Goal: Task Accomplishment & Management: Manage account settings

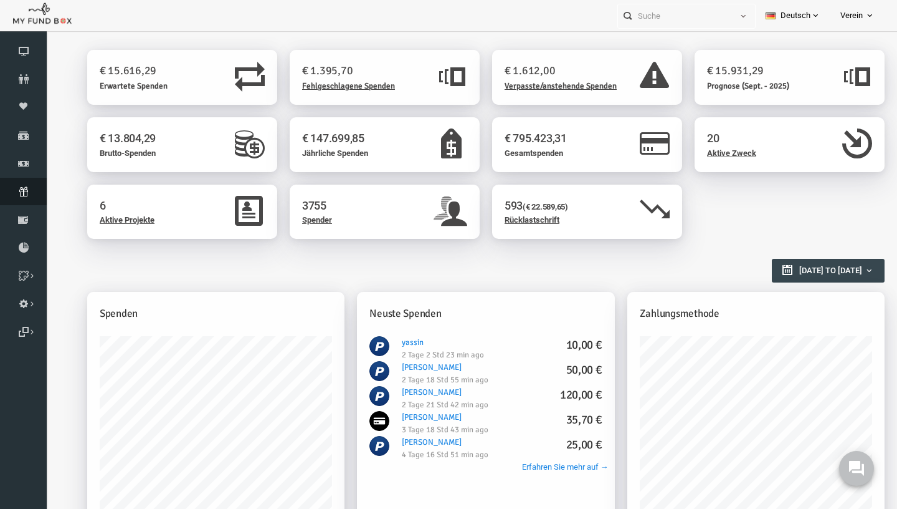
click at [26, 198] on link "Abonnement" at bounding box center [23, 191] width 47 height 27
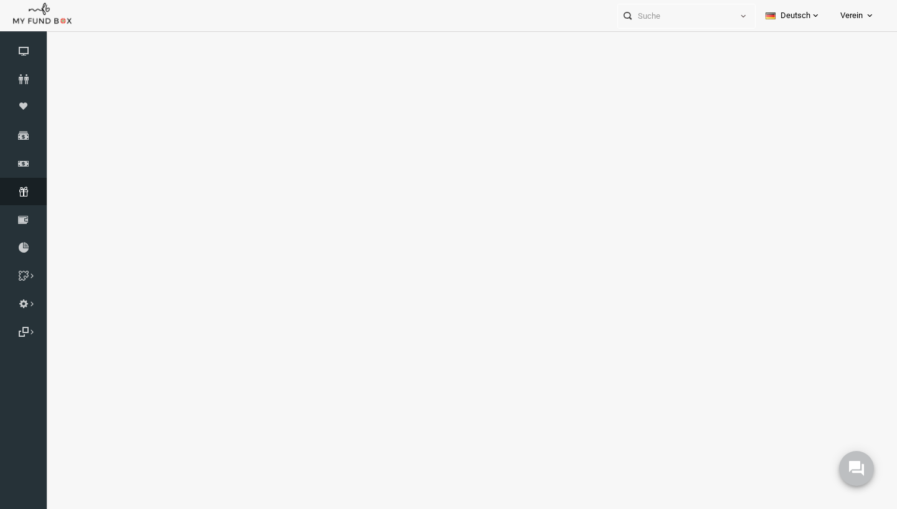
select select "100"
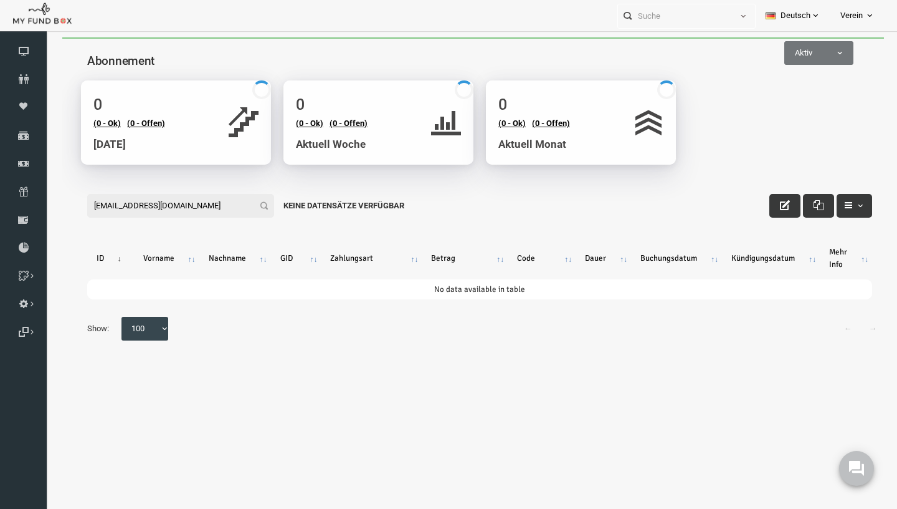
click at [164, 211] on input "[EMAIL_ADDRESS][DOMAIN_NAME]" at bounding box center [163, 206] width 187 height 24
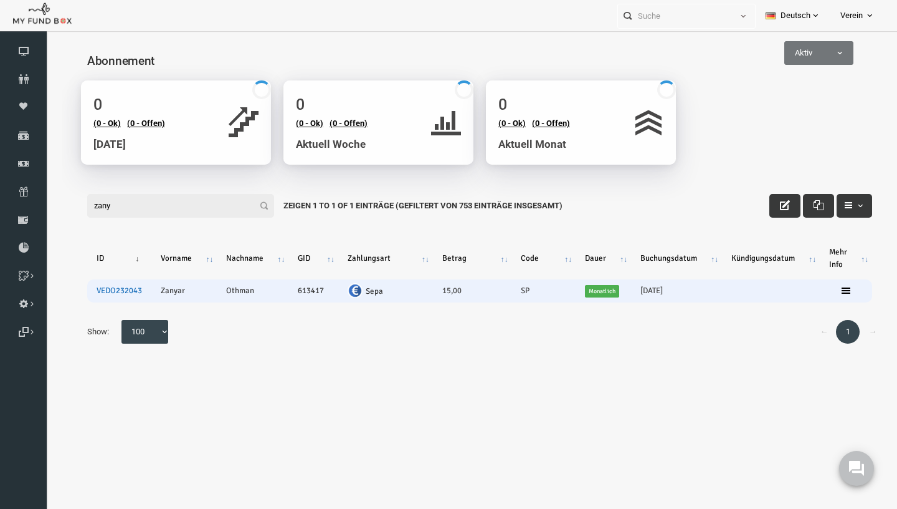
type input "zany"
click at [117, 293] on link "VEDO232043" at bounding box center [101, 290] width 45 height 10
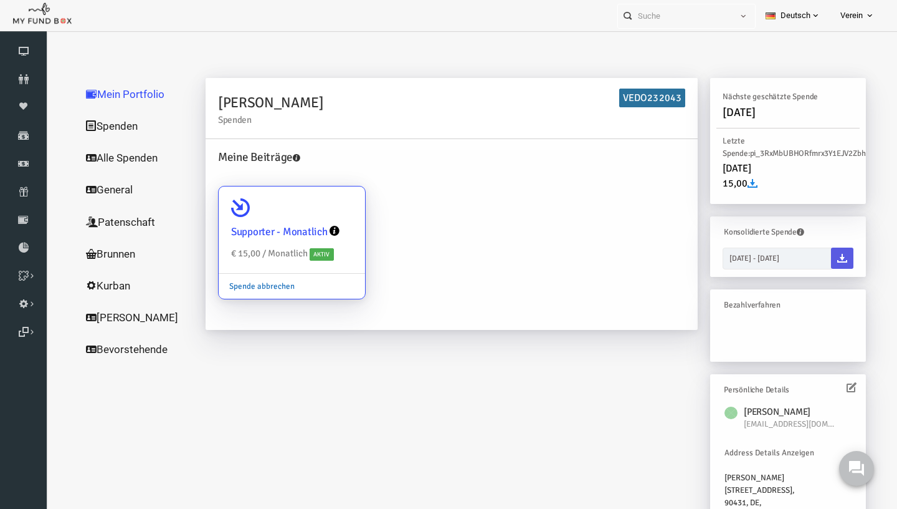
click at [263, 289] on link "Spende abbrechen" at bounding box center [244, 286] width 87 height 24
click at [320, 216] on input "Supporter - Monatlich € 15,00 / Monatlich Aktiv Spende abbrechen" at bounding box center [332, 203] width 25 height 25
radio input "true"
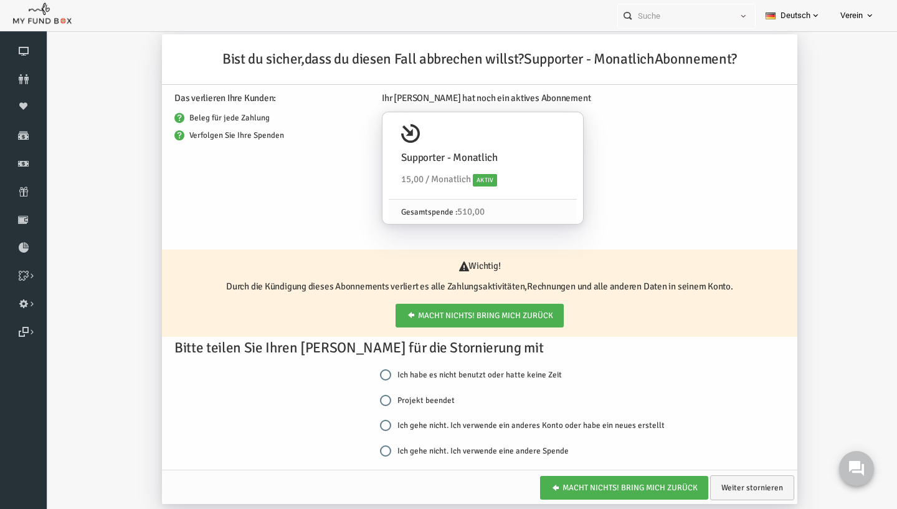
scroll to position [37, 0]
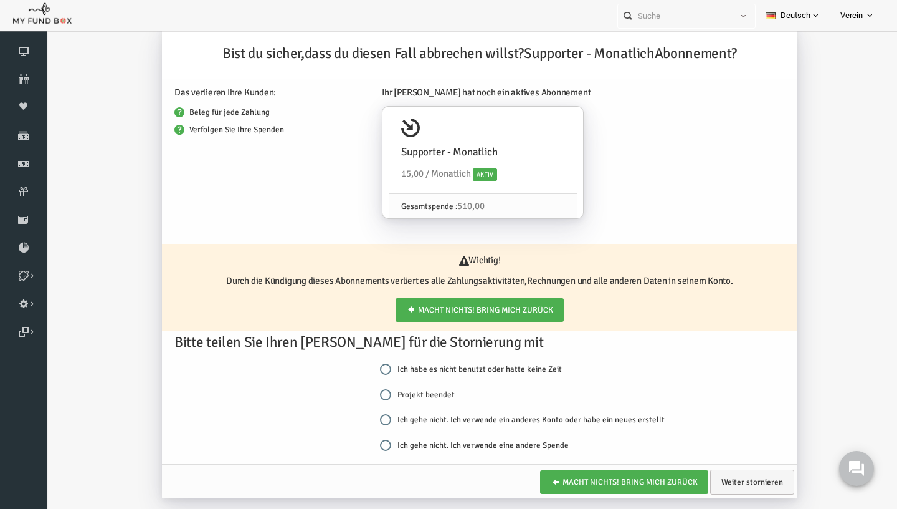
click at [406, 392] on label "Projekt beendet" at bounding box center [400, 394] width 75 height 12
click at [374, 392] on input "Projekt beendet" at bounding box center [368, 394] width 11 height 11
radio input "true"
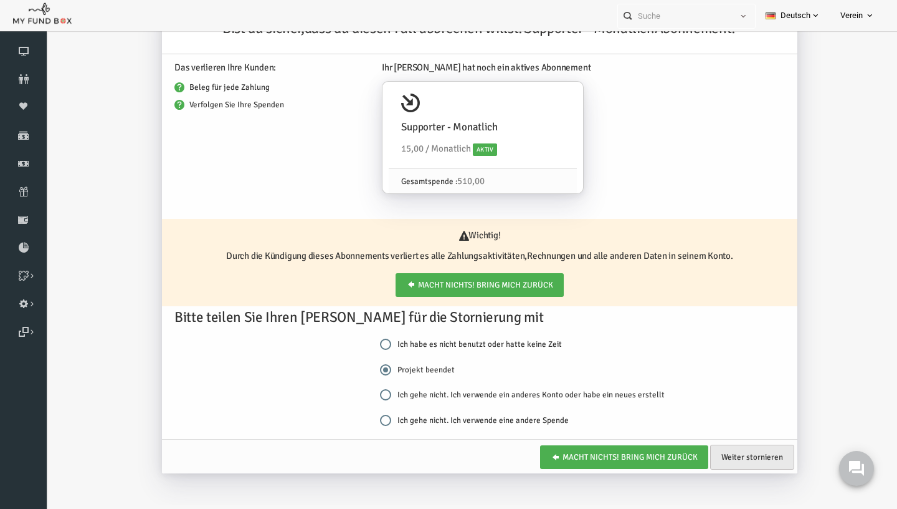
click at [728, 461] on link "Weiter stornieren" at bounding box center [735, 456] width 84 height 25
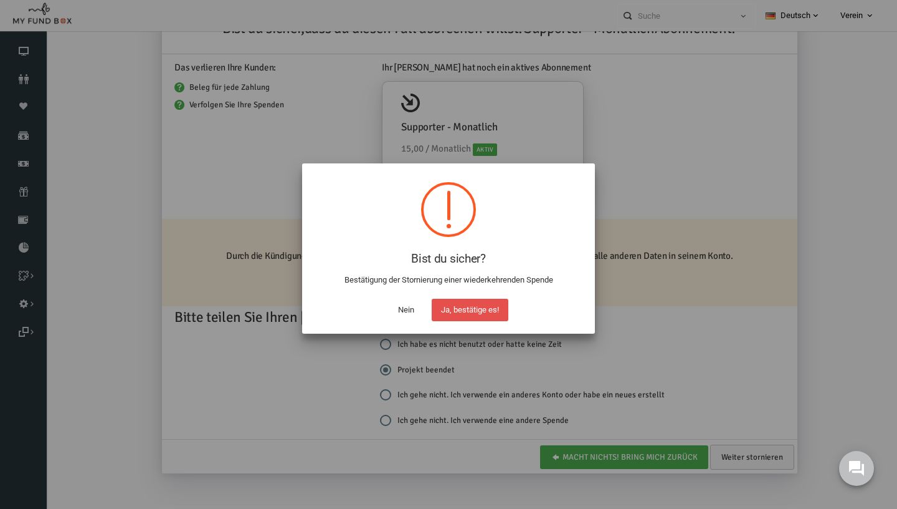
click at [449, 309] on button "Ja, bestätige es!" at bounding box center [470, 310] width 77 height 22
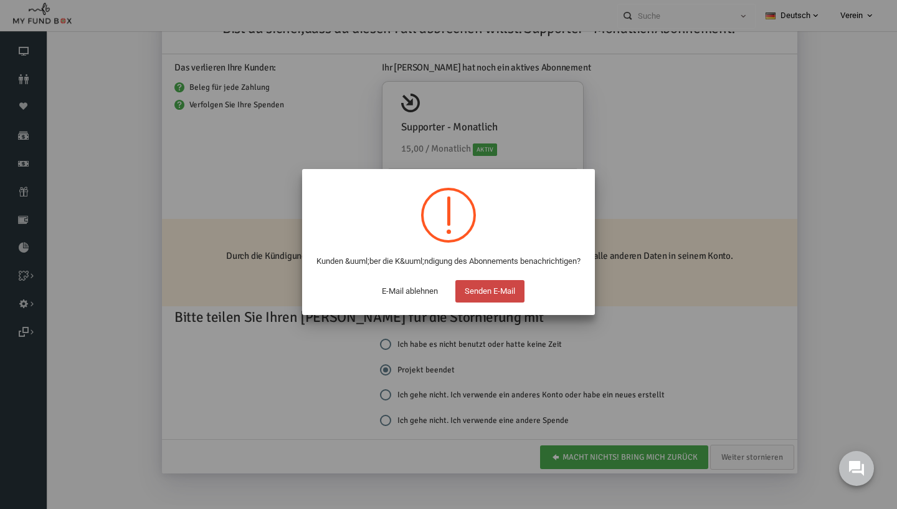
click at [490, 302] on button "Senden E-Mail" at bounding box center [490, 291] width 69 height 22
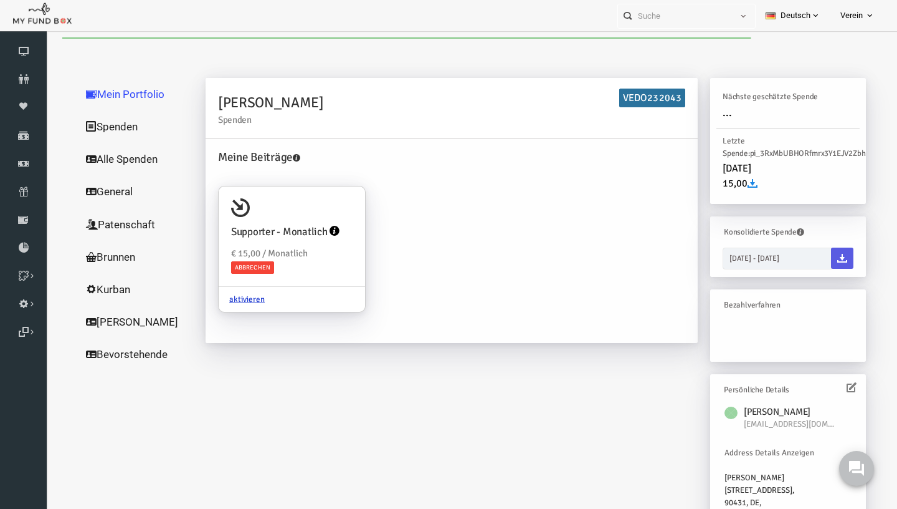
scroll to position [0, 0]
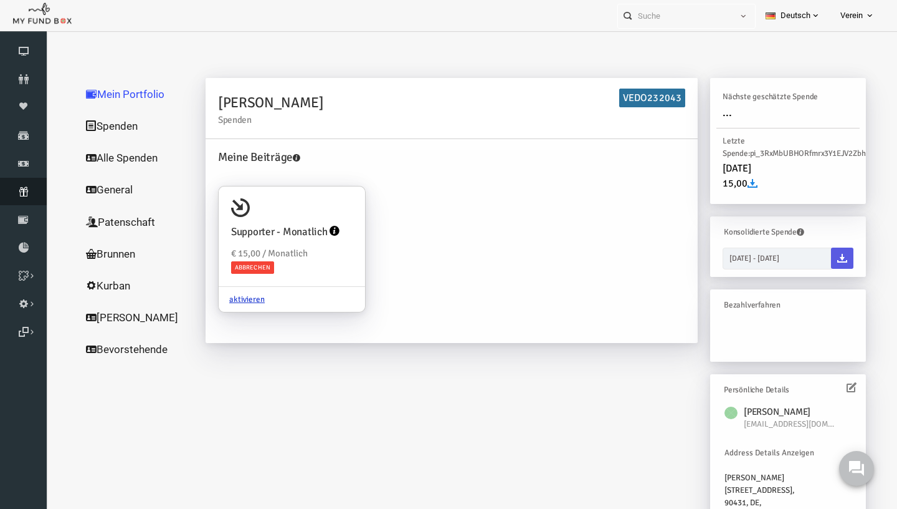
click at [26, 201] on link "Abonnement" at bounding box center [23, 191] width 47 height 27
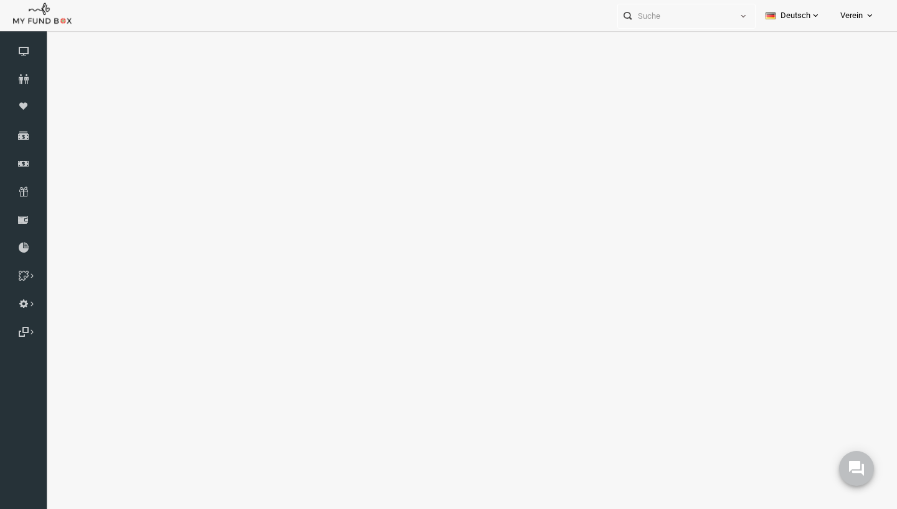
select select "100"
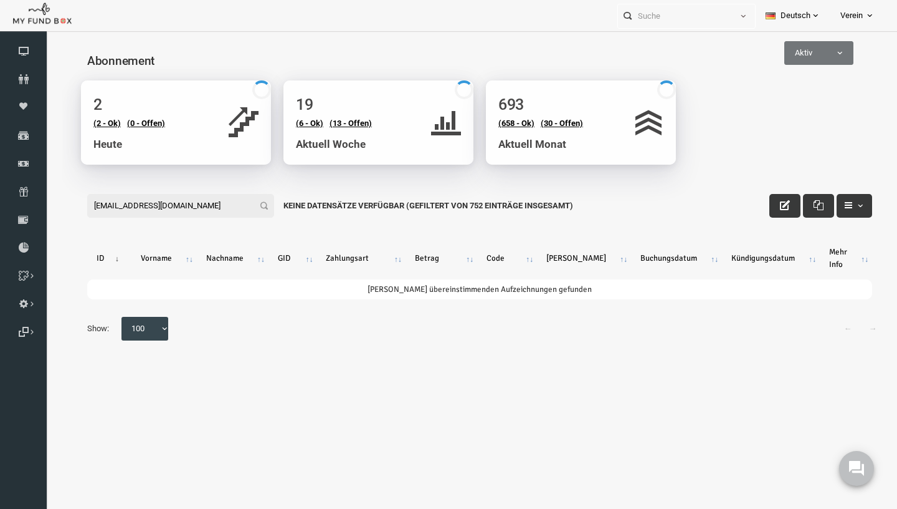
drag, startPoint x: 237, startPoint y: 289, endPoint x: 58, endPoint y: 205, distance: 197.7
click at [70, 204] on input "Studentcem@outlook.de" at bounding box center [163, 206] width 187 height 24
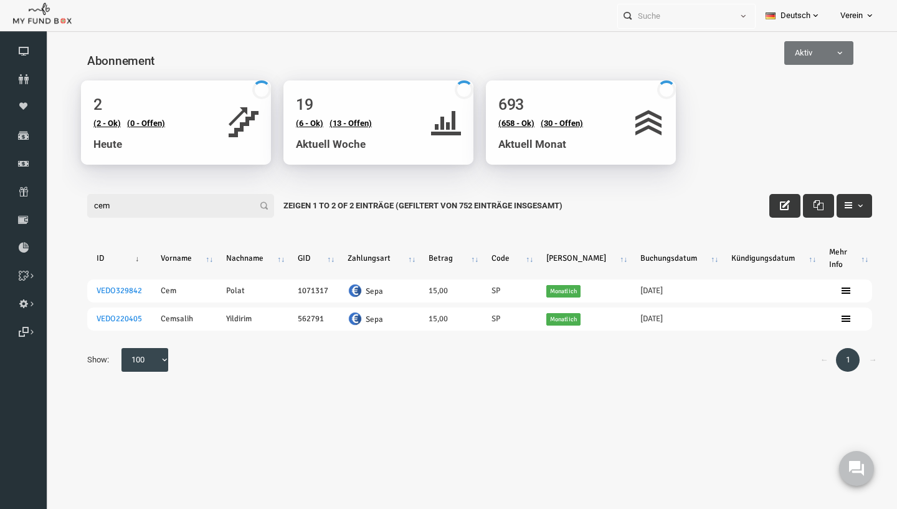
type input "cem"
click at [792, 56] on span "Aktiv" at bounding box center [802, 53] width 68 height 12
select select "all"
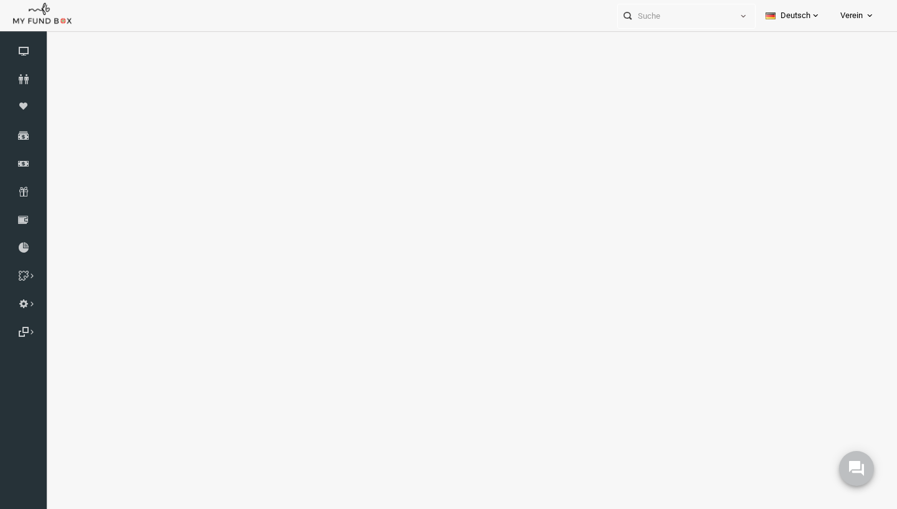
select select "100"
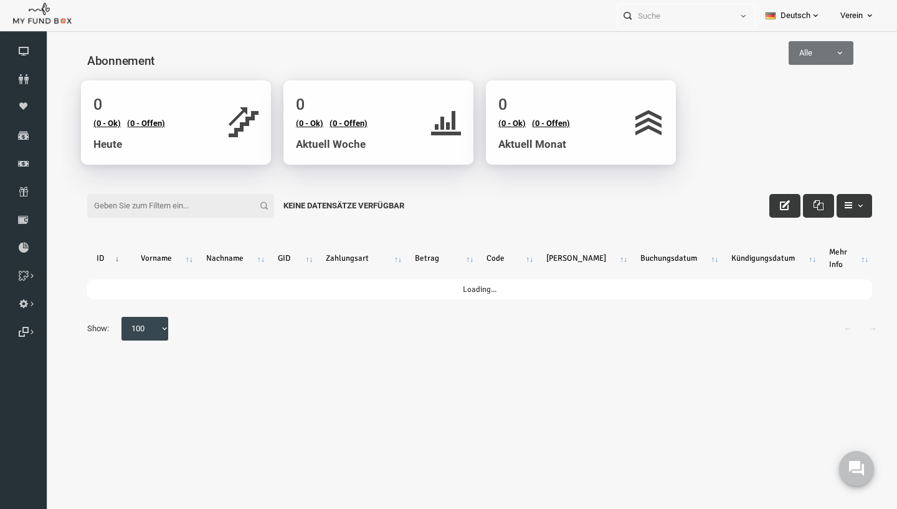
click at [213, 211] on input "Filter:" at bounding box center [163, 206] width 187 height 24
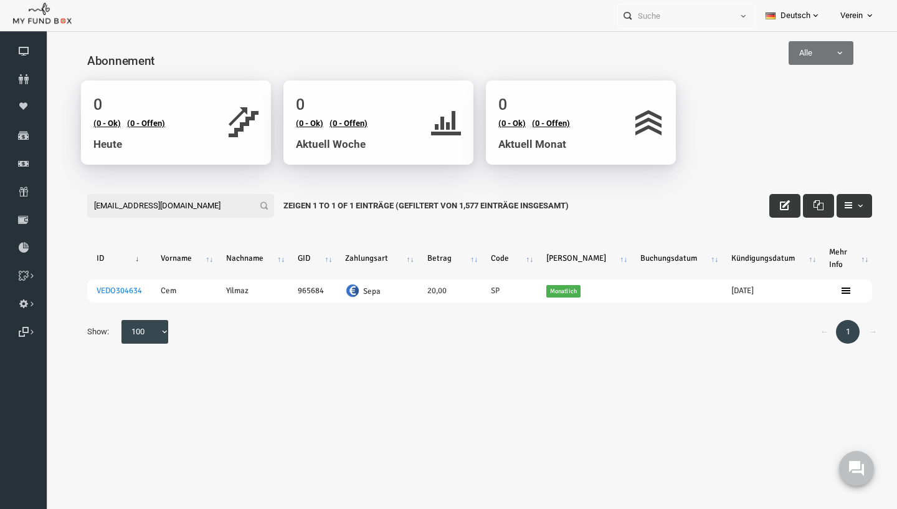
click at [227, 213] on input "Studentcem@outlook.de" at bounding box center [163, 206] width 187 height 24
paste input "bettinamcd@icloud.com"
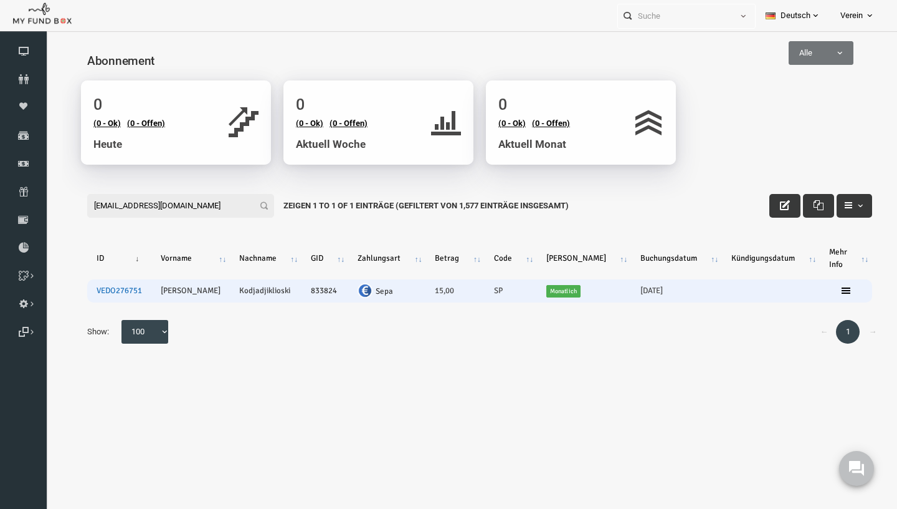
type input "bettinamcd@icloud.com"
click at [107, 289] on link "VEDO276751" at bounding box center [101, 290] width 45 height 10
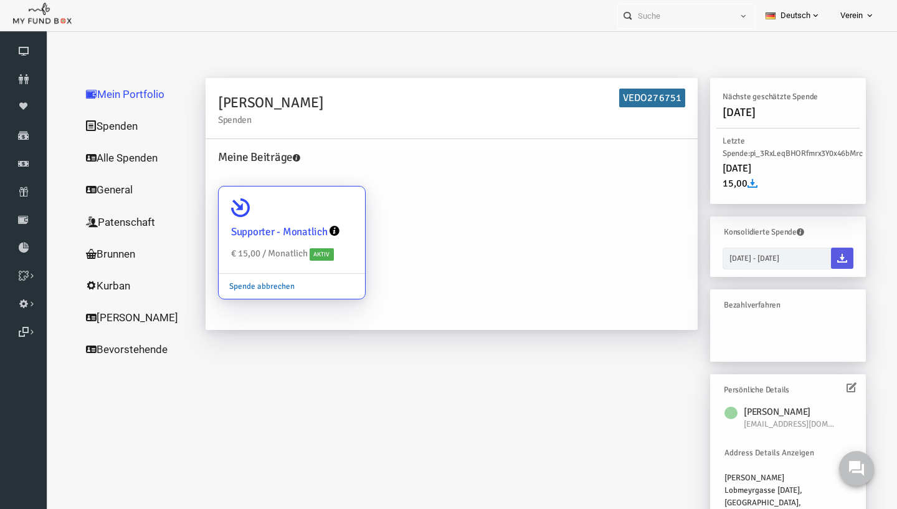
click at [245, 287] on link "Spende abbrechen" at bounding box center [244, 286] width 87 height 24
click at [320, 216] on input "Supporter - Monatlich € 15,00 / Monatlich Aktiv Spende abbrechen" at bounding box center [332, 203] width 25 height 25
radio input "true"
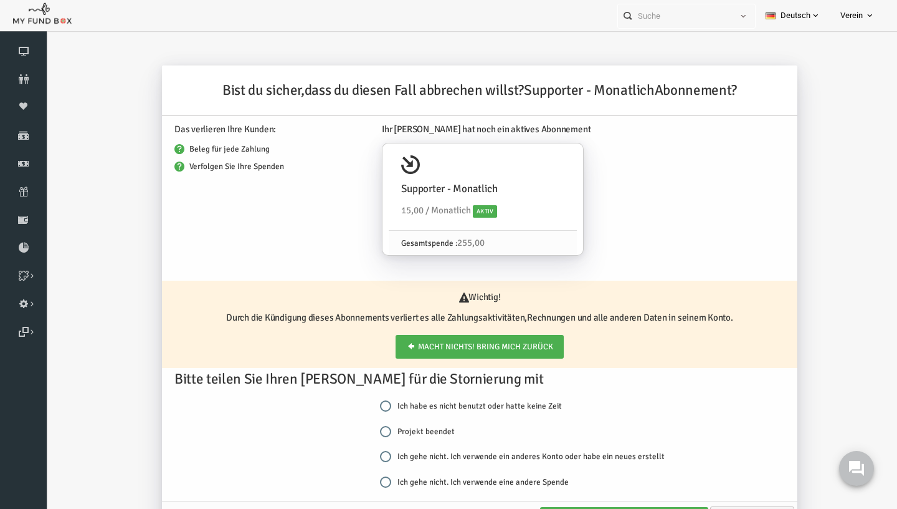
scroll to position [62, 0]
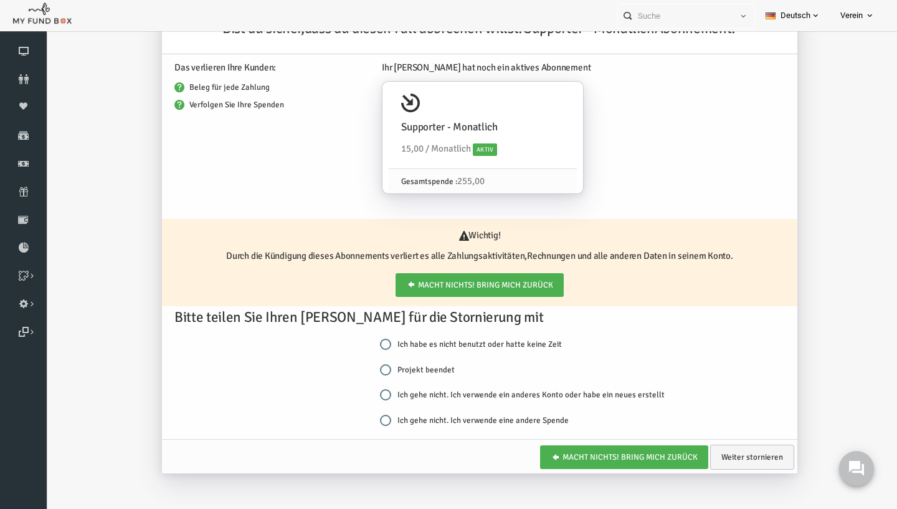
click at [379, 364] on label "Projekt beendet" at bounding box center [400, 369] width 75 height 12
click at [374, 364] on input "Projekt beendet" at bounding box center [368, 369] width 11 height 11
radio input "true"
click at [759, 469] on link "Weiter stornieren" at bounding box center [735, 456] width 84 height 25
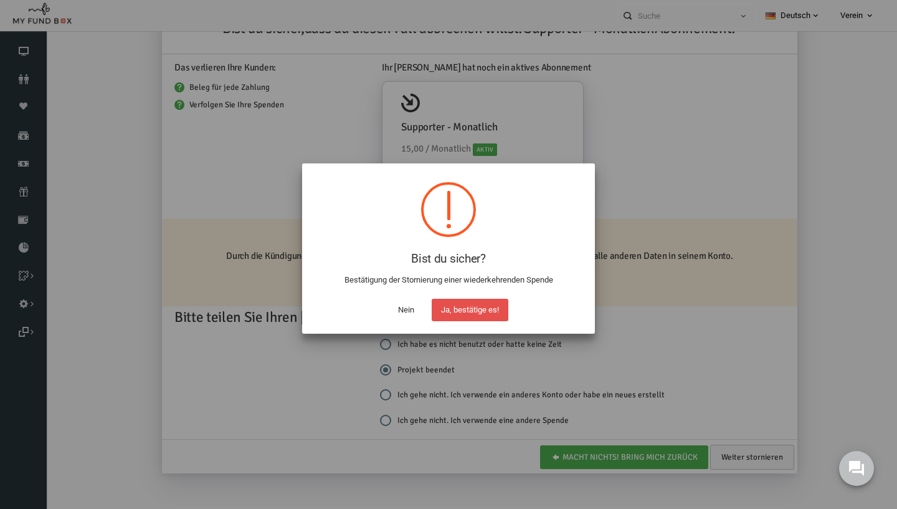
click at [483, 314] on button "Ja, bestätige es!" at bounding box center [470, 310] width 77 height 22
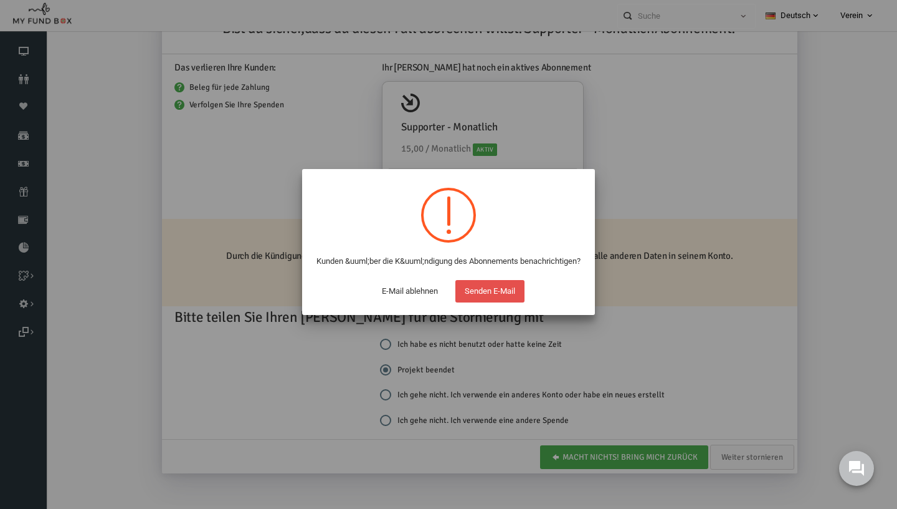
click at [490, 302] on button "Senden E-Mail" at bounding box center [490, 291] width 69 height 22
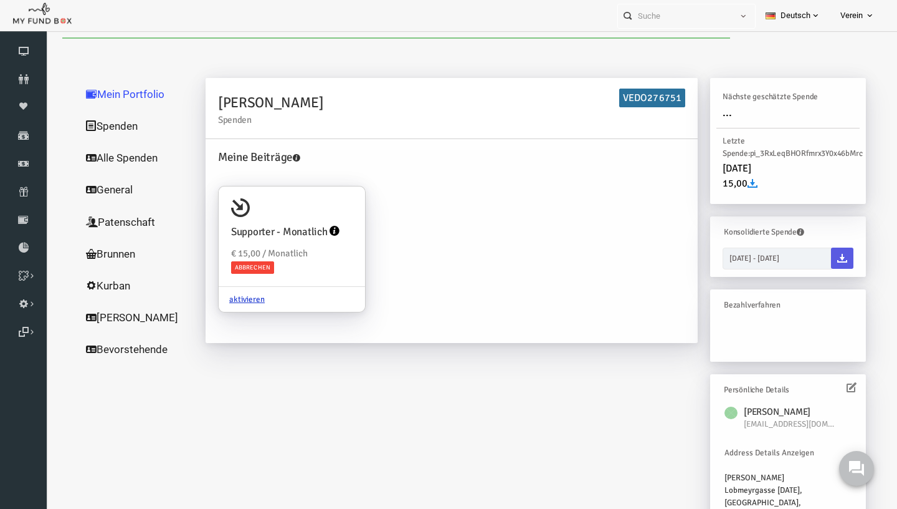
scroll to position [0, 0]
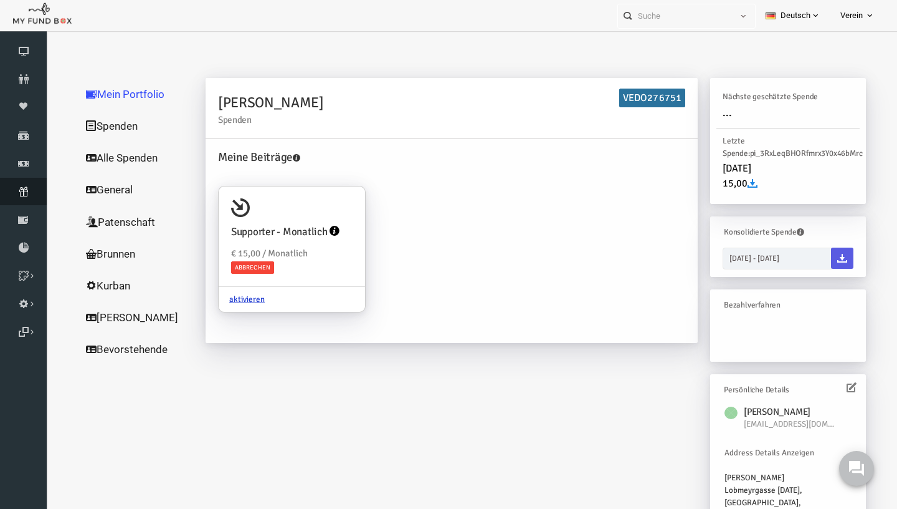
click at [21, 190] on icon at bounding box center [23, 191] width 47 height 10
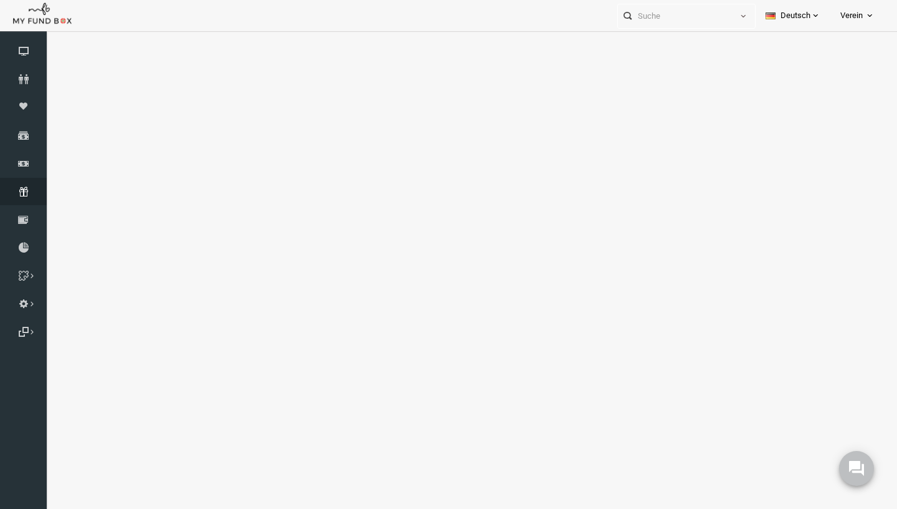
select select "100"
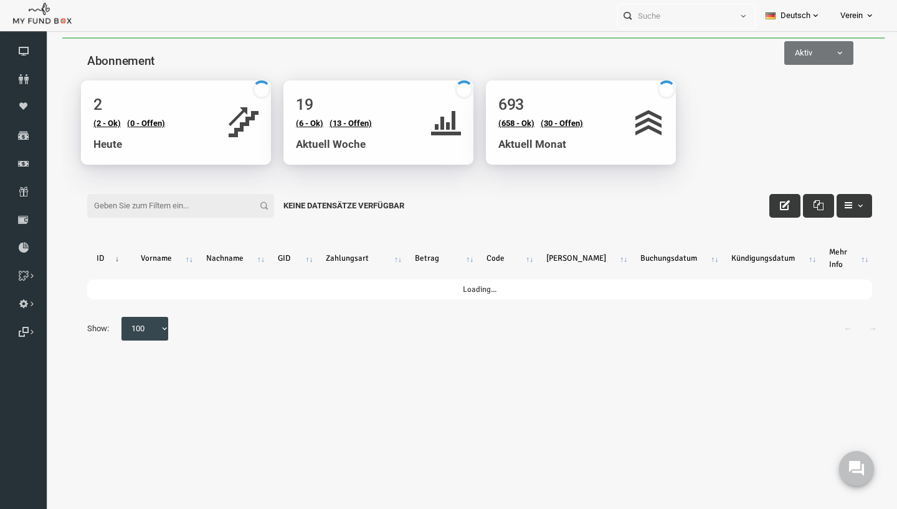
click at [171, 210] on input "Filter:" at bounding box center [163, 206] width 187 height 24
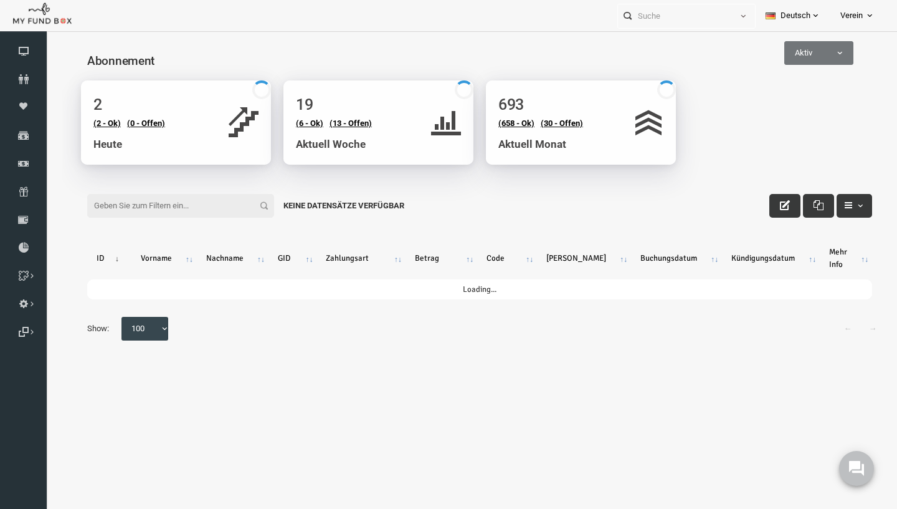
paste input "kizmaz.ayhan@outlook.de"
drag, startPoint x: 191, startPoint y: 210, endPoint x: -17, endPoint y: 210, distance: 208.8
click at [70, 210] on input "kizmaz.ayhan@outlook.de" at bounding box center [163, 206] width 187 height 24
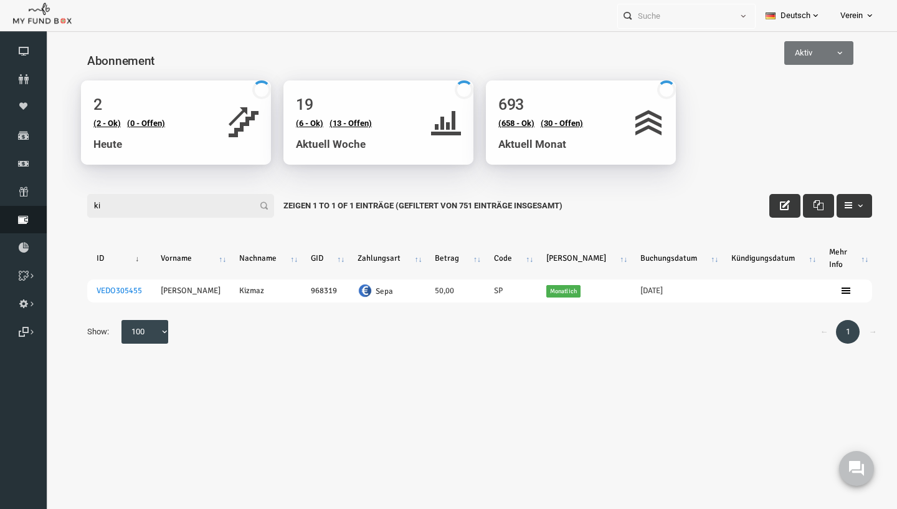
type input "k"
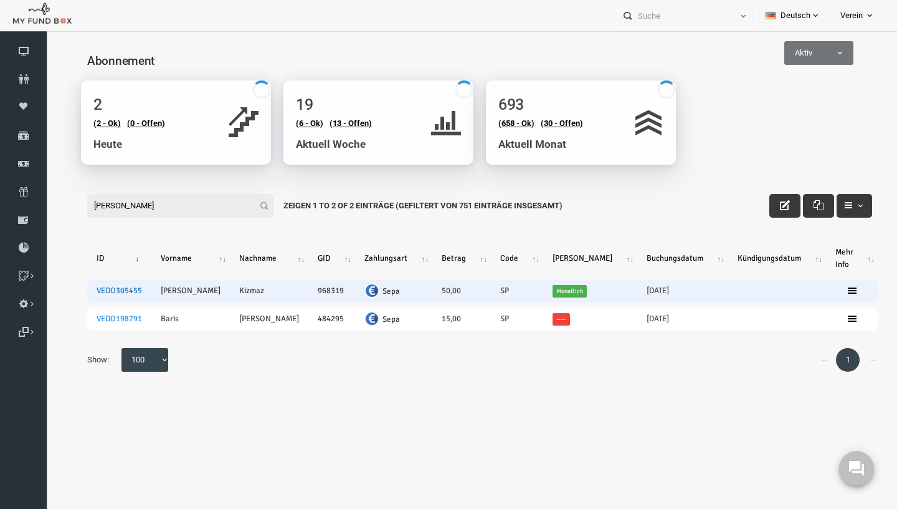
type input "ayhan"
click at [103, 292] on link "VEDO305455" at bounding box center [101, 290] width 45 height 10
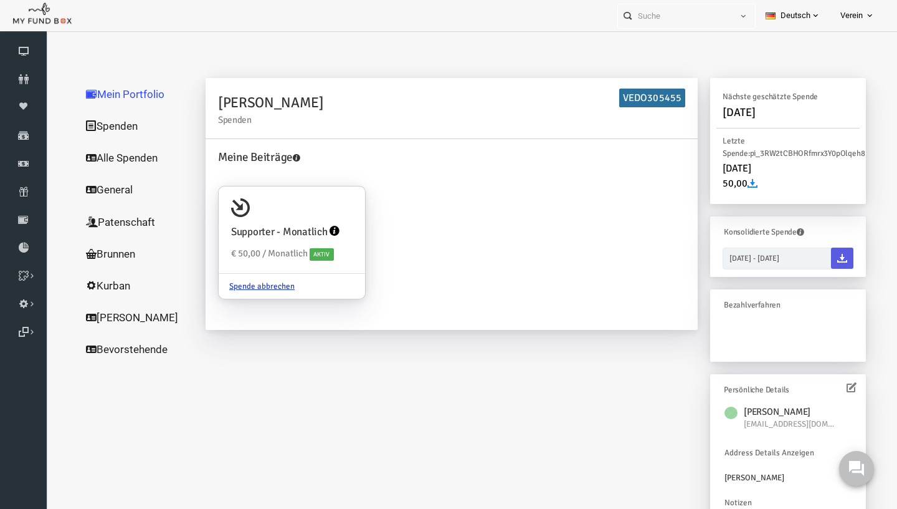
click at [129, 160] on link "Alle Spenden" at bounding box center [119, 157] width 125 height 32
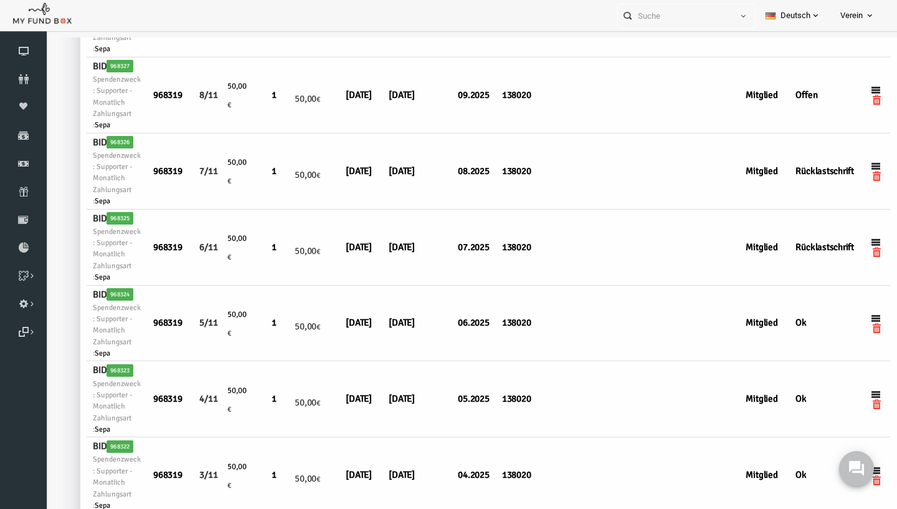
scroll to position [545, 94]
